Goal: Navigation & Orientation: Find specific page/section

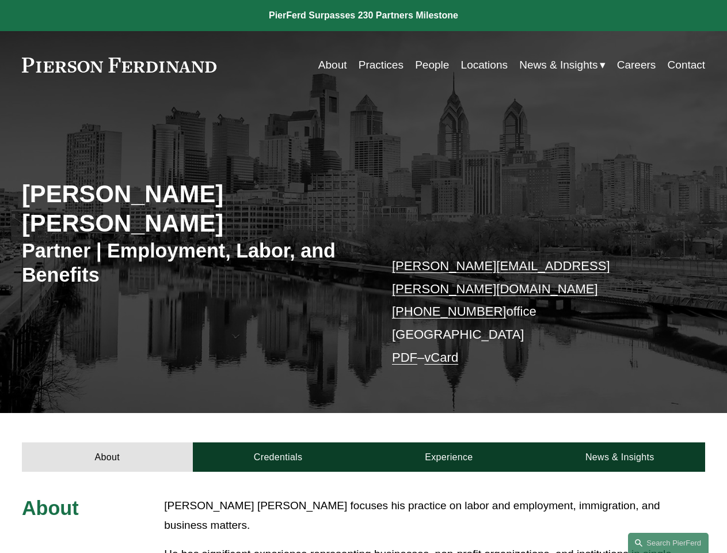
click at [668, 542] on link "Search this site" at bounding box center [668, 542] width 81 height 20
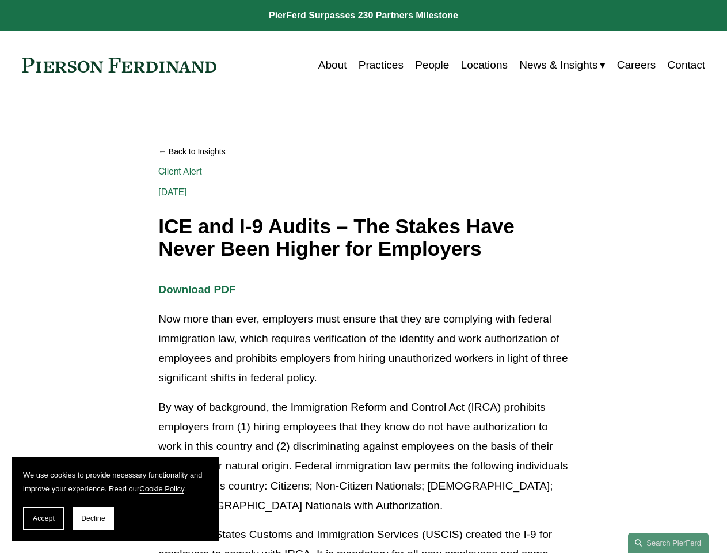
click at [44, 518] on span "Accept" at bounding box center [44, 518] width 22 height 8
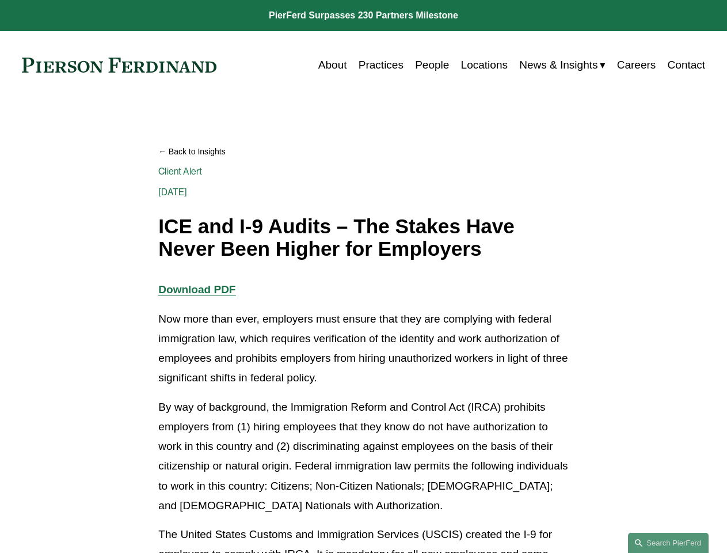
click at [668, 542] on link "Search this site" at bounding box center [668, 542] width 81 height 20
